Goal: Register for event/course

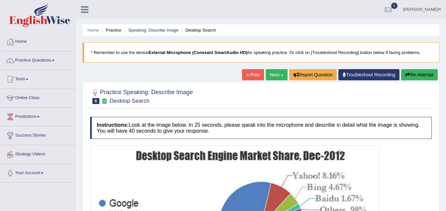
click at [55, 90] on link "Online Class" at bounding box center [37, 97] width 75 height 16
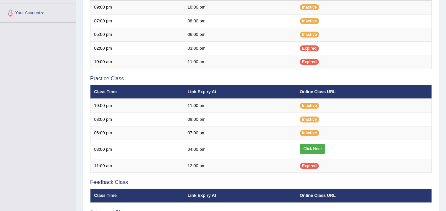
scroll to position [159, 0]
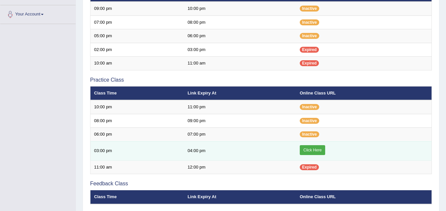
click at [309, 153] on link "Click Here" at bounding box center [311, 150] width 25 height 10
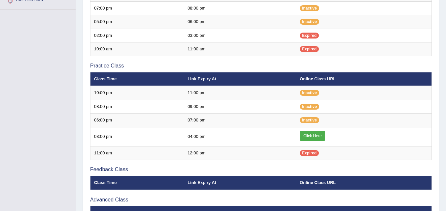
scroll to position [172, 0]
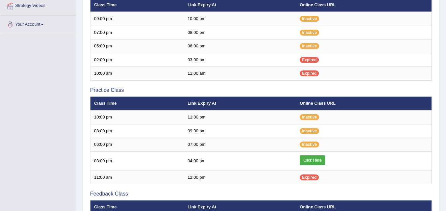
scroll to position [149, 0]
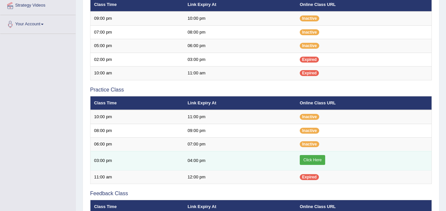
click at [319, 162] on link "Click Here" at bounding box center [311, 160] width 25 height 10
